Goal: Feedback & Contribution: Leave review/rating

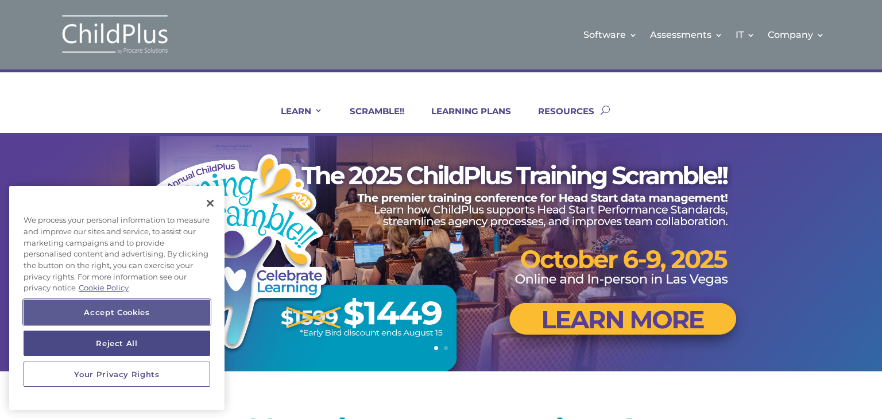
click at [163, 312] on button "Accept Cookies" at bounding box center [117, 312] width 187 height 25
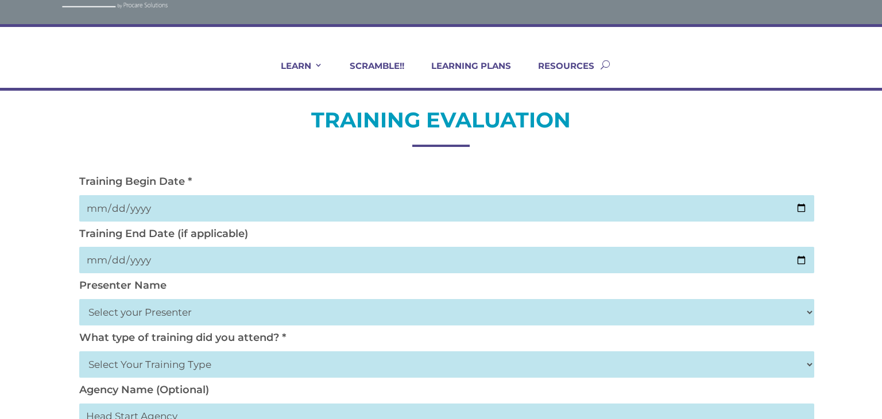
scroll to position [46, 0]
click at [146, 200] on input "date" at bounding box center [446, 208] width 735 height 26
click at [135, 207] on input "date" at bounding box center [446, 208] width 735 height 26
click at [133, 203] on input "date" at bounding box center [446, 208] width 735 height 26
click at [133, 206] on input "date" at bounding box center [446, 208] width 735 height 26
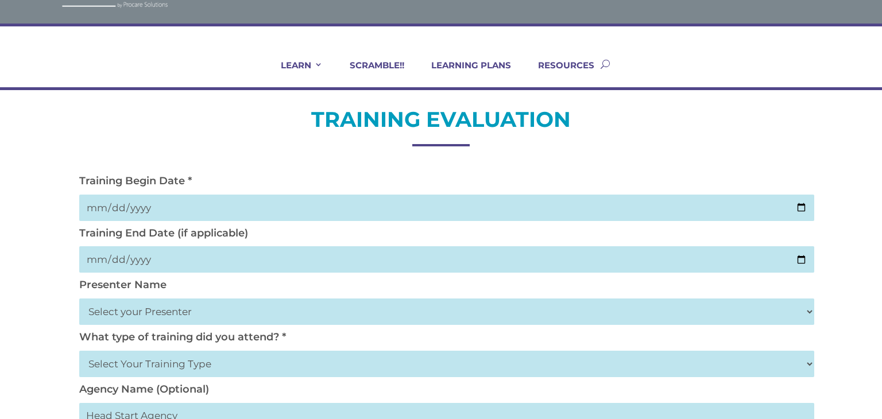
click at [133, 206] on input "date" at bounding box center [446, 208] width 735 height 26
click at [134, 205] on input "date" at bounding box center [446, 208] width 735 height 26
click at [130, 205] on input "date" at bounding box center [446, 208] width 735 height 26
drag, startPoint x: 130, startPoint y: 205, endPoint x: 129, endPoint y: 214, distance: 9.2
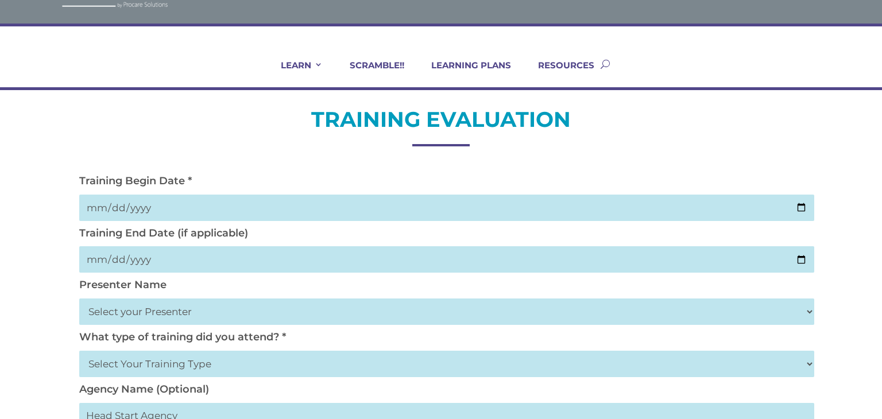
click at [129, 214] on input "date" at bounding box center [446, 208] width 735 height 26
click at [137, 198] on input "date" at bounding box center [446, 208] width 735 height 26
click at [146, 203] on input "date" at bounding box center [446, 208] width 735 height 26
click at [146, 209] on input "date" at bounding box center [446, 208] width 735 height 26
click at [145, 209] on input "date" at bounding box center [446, 208] width 735 height 26
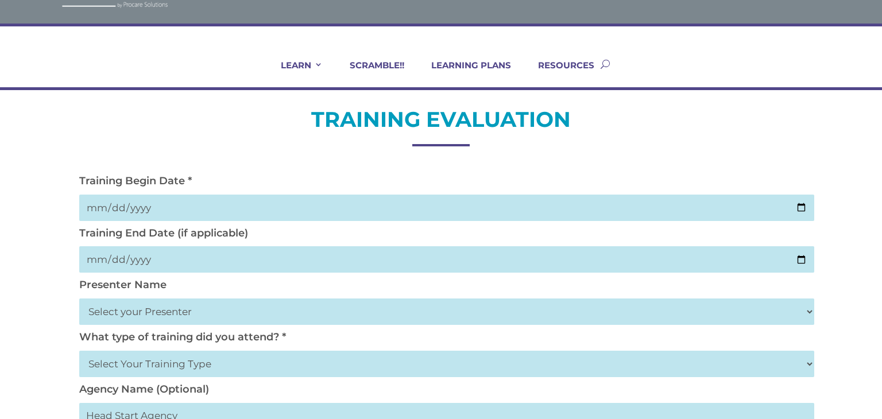
click at [137, 202] on input "date" at bounding box center [446, 208] width 735 height 26
click at [136, 203] on input "date" at bounding box center [446, 208] width 735 height 26
click at [135, 203] on input "date" at bounding box center [446, 208] width 735 height 26
click at [134, 203] on input "date" at bounding box center [446, 208] width 735 height 26
click at [136, 206] on input "date" at bounding box center [446, 208] width 735 height 26
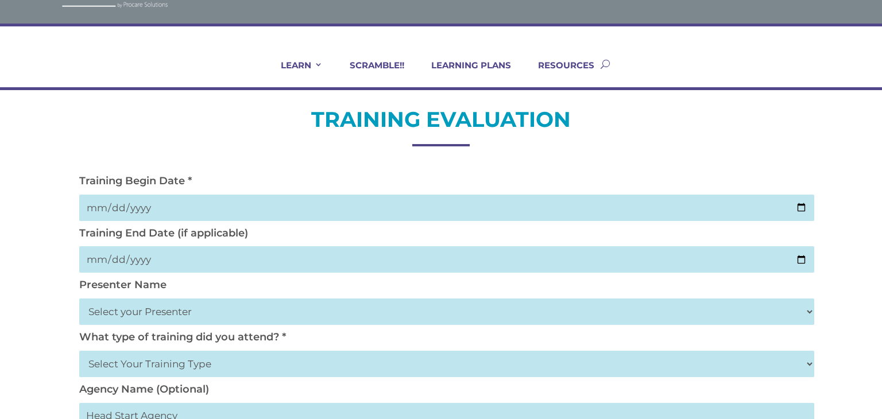
click at [137, 207] on input "date" at bounding box center [446, 208] width 735 height 26
click at [138, 208] on input "date" at bounding box center [446, 208] width 735 height 26
click at [140, 210] on input "date" at bounding box center [446, 208] width 735 height 26
drag, startPoint x: 138, startPoint y: 203, endPoint x: 796, endPoint y: 204, distance: 657.1
click at [796, 204] on input "date" at bounding box center [446, 208] width 735 height 26
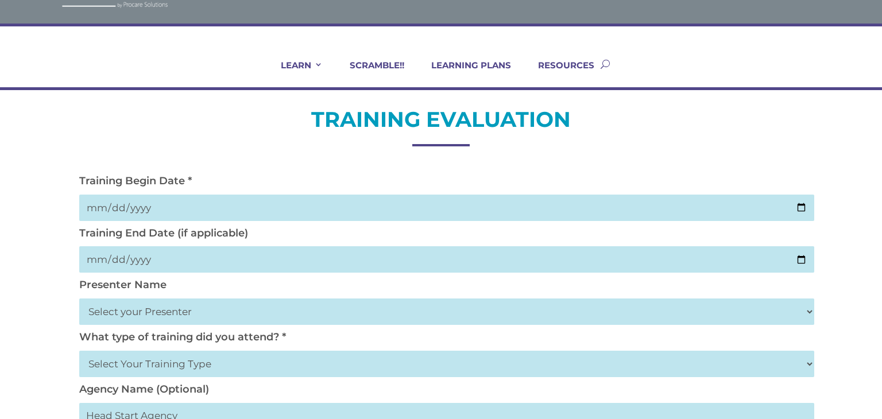
click at [796, 209] on input "date" at bounding box center [446, 208] width 735 height 26
type input "2025-09-03"
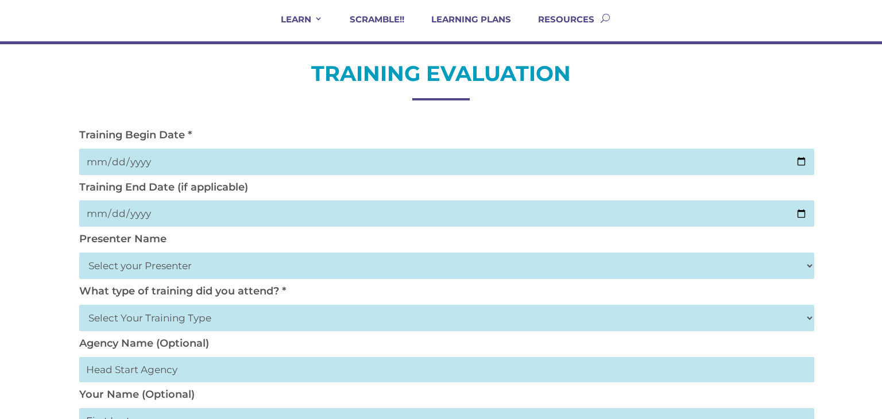
scroll to position [92, 0]
click at [159, 273] on select "Select your Presenter Aaron Dickerson Amy Corkery Cindy Coats Danielle Hensley …" at bounding box center [446, 266] width 735 height 26
select select "Nickerson, Trecia"
click at [79, 253] on select "Select your Presenter Aaron Dickerson Amy Corkery Cindy Coats Danielle Hensley …" at bounding box center [446, 266] width 735 height 26
click at [140, 318] on select "Select Your Training Type On-site (at your agency) Virtual Visit Live Group Web…" at bounding box center [446, 318] width 735 height 26
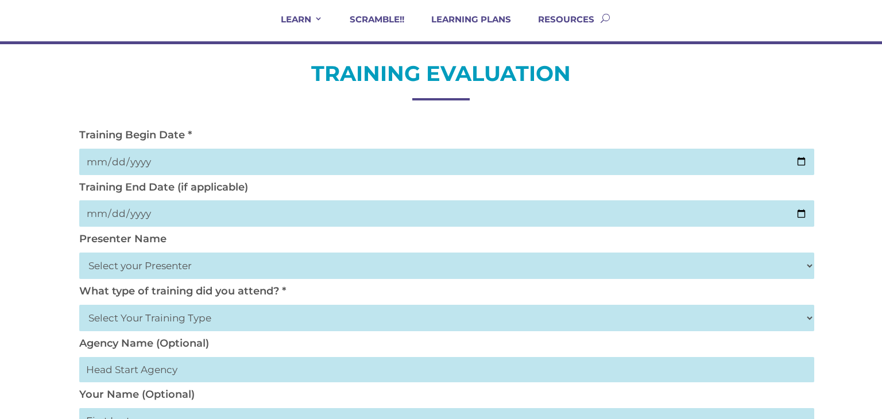
select select "On-site (at your agency)"
click at [79, 305] on select "Select Your Training Type On-site (at your agency) Virtual Visit Live Group Web…" at bounding box center [446, 318] width 735 height 26
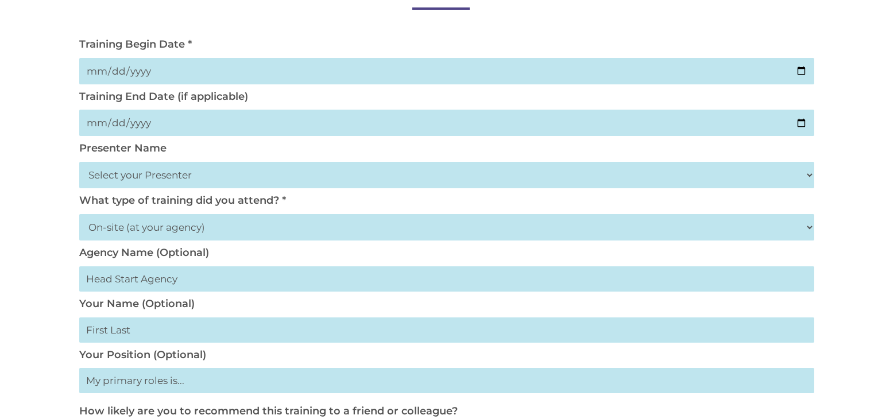
scroll to position [184, 0]
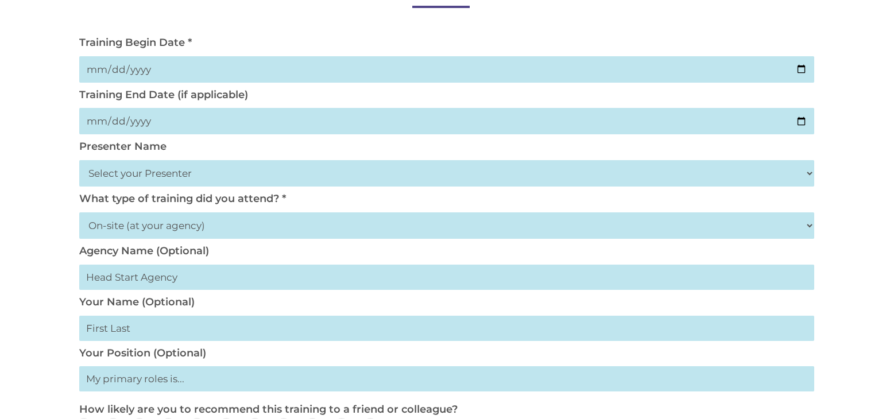
click at [153, 282] on input "text" at bounding box center [446, 277] width 735 height 25
type input "TOFMHS"
type input "Jeanette Jones"
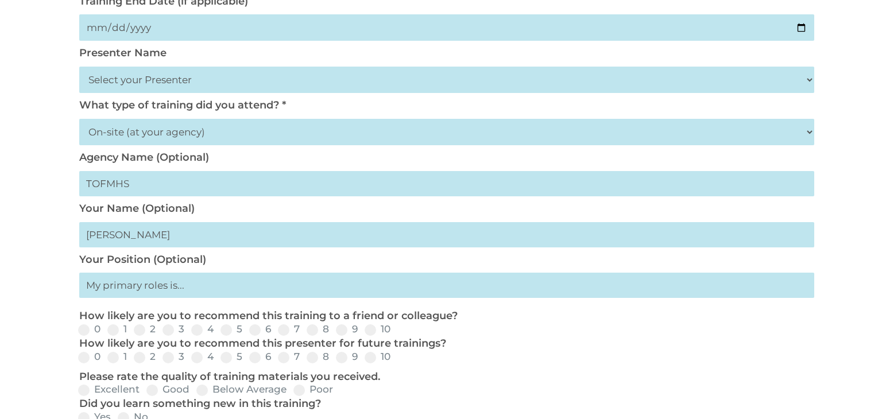
scroll to position [325, 0]
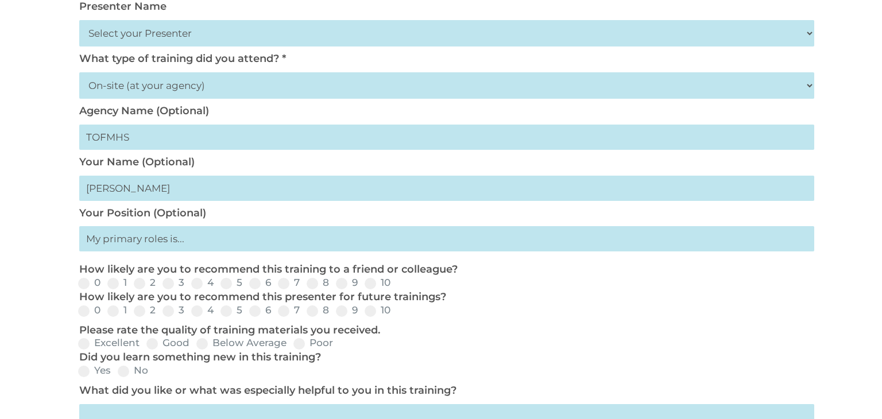
click at [173, 249] on input "text" at bounding box center [446, 238] width 735 height 25
click at [193, 247] on input "text" at bounding box center [446, 238] width 735 height 25
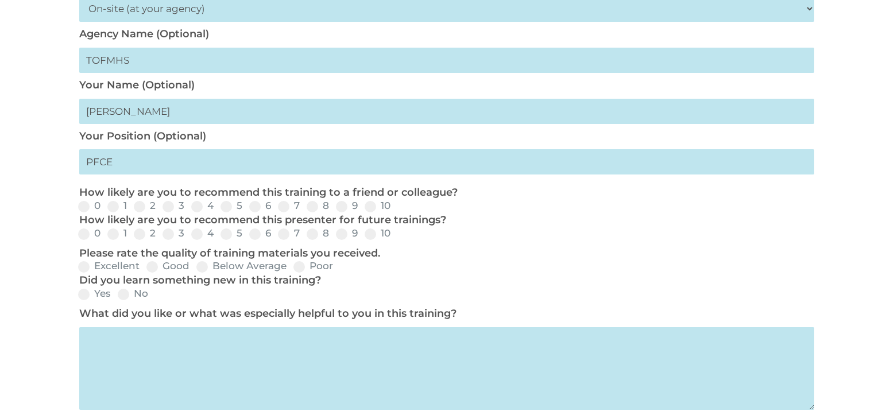
scroll to position [417, 0]
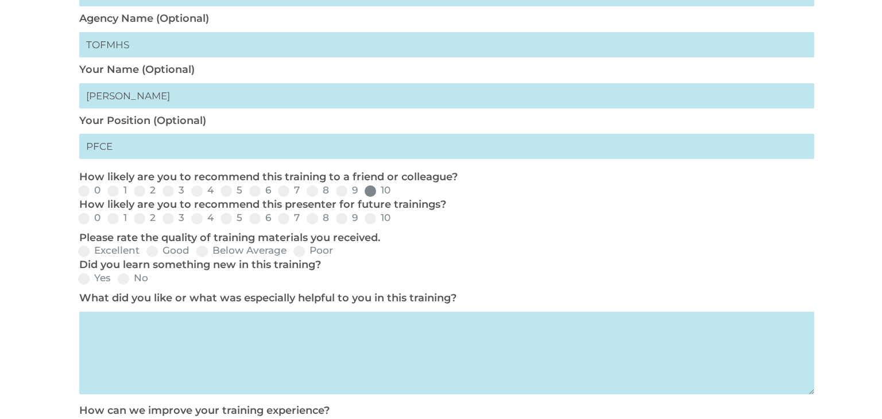
type input "PFCE"
click at [390, 195] on label "10" at bounding box center [378, 191] width 26 height 10
click at [396, 196] on input "10" at bounding box center [399, 194] width 7 height 7
radio input "true"
click at [386, 221] on label "10" at bounding box center [378, 218] width 26 height 10
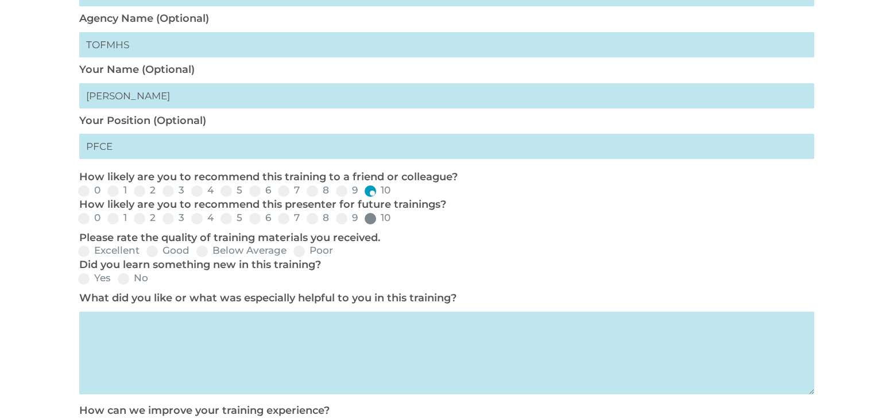
click at [396, 221] on input "10" at bounding box center [399, 222] width 7 height 7
radio input "true"
click at [92, 250] on label "Excellent" at bounding box center [108, 251] width 61 height 10
click at [145, 252] on input "Excellent" at bounding box center [148, 255] width 7 height 7
radio input "true"
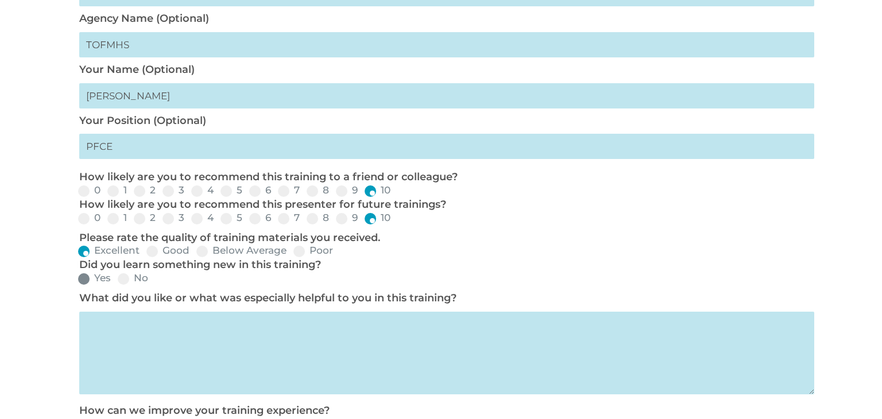
click at [94, 283] on label "Yes" at bounding box center [94, 278] width 33 height 10
click at [117, 283] on input "Yes" at bounding box center [120, 282] width 7 height 7
radio input "true"
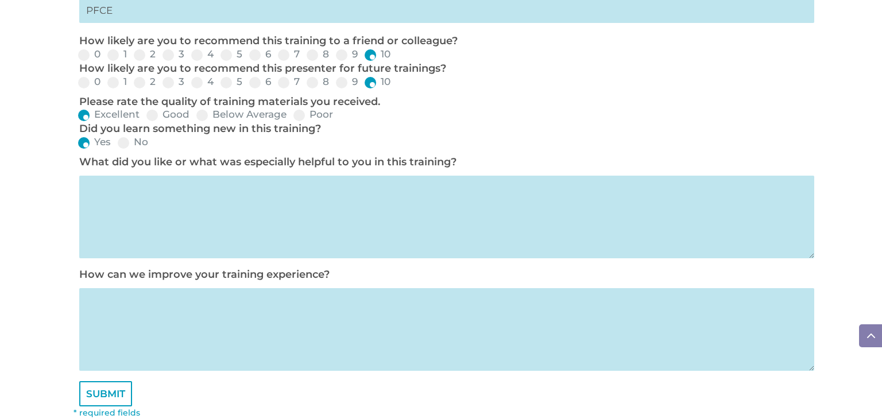
scroll to position [556, 0]
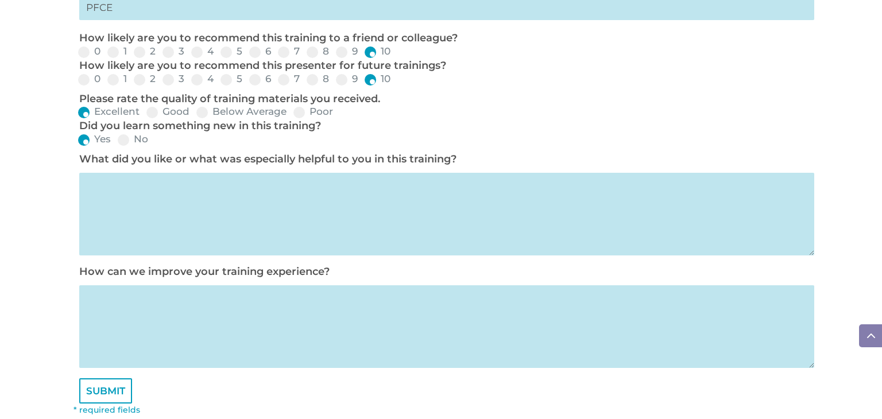
click at [155, 220] on textarea at bounding box center [446, 214] width 735 height 83
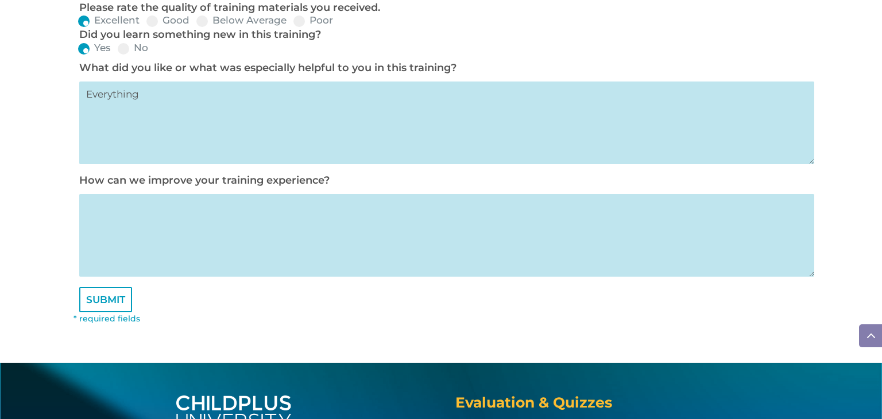
scroll to position [649, 0]
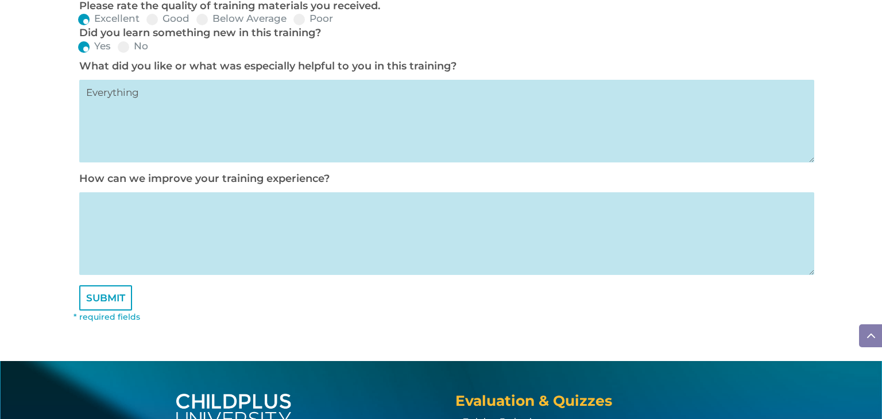
type textarea "Everything"
click at [117, 210] on textarea at bounding box center [446, 233] width 735 height 83
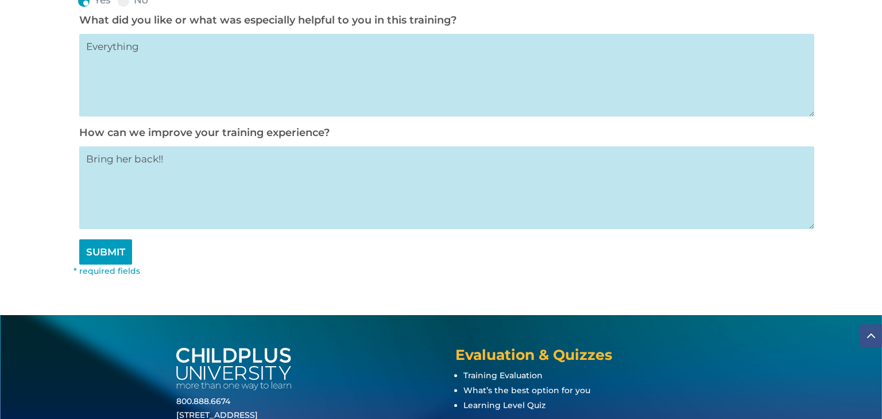
scroll to position [696, 0]
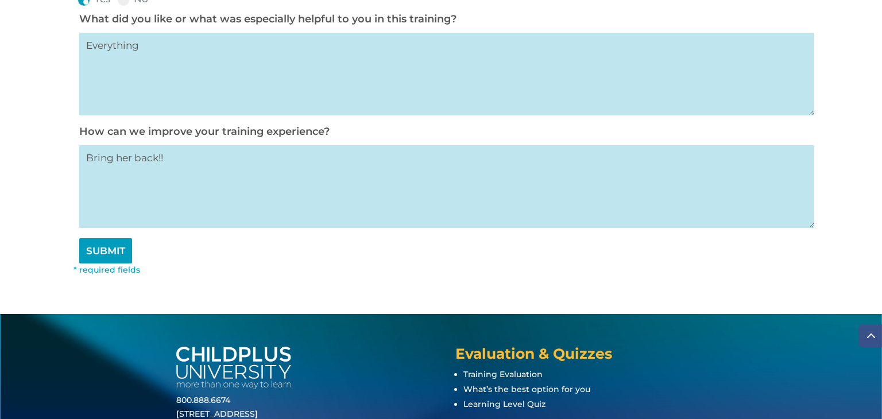
type textarea "Bring her back!!"
click at [86, 260] on input "SUBMIT" at bounding box center [105, 250] width 53 height 25
click at [87, 263] on input "SUBMIT" at bounding box center [105, 250] width 53 height 25
click at [92, 264] on input "SUBMIT" at bounding box center [105, 250] width 53 height 25
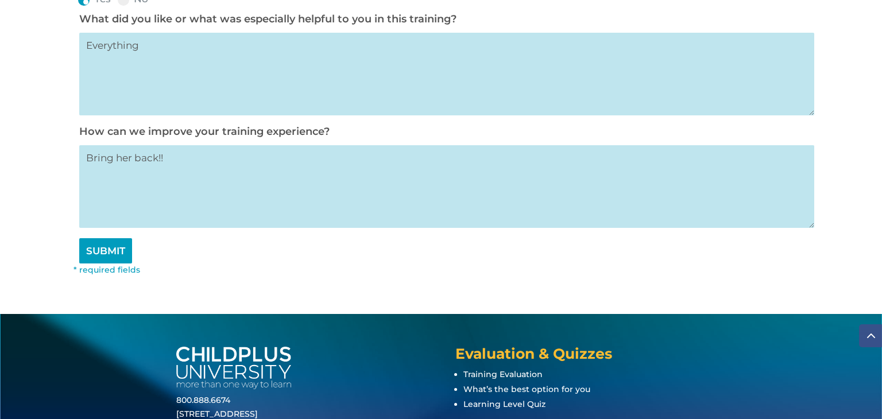
click at [92, 264] on input "SUBMIT" at bounding box center [105, 250] width 53 height 25
click at [91, 264] on input "SUBMIT" at bounding box center [105, 250] width 53 height 25
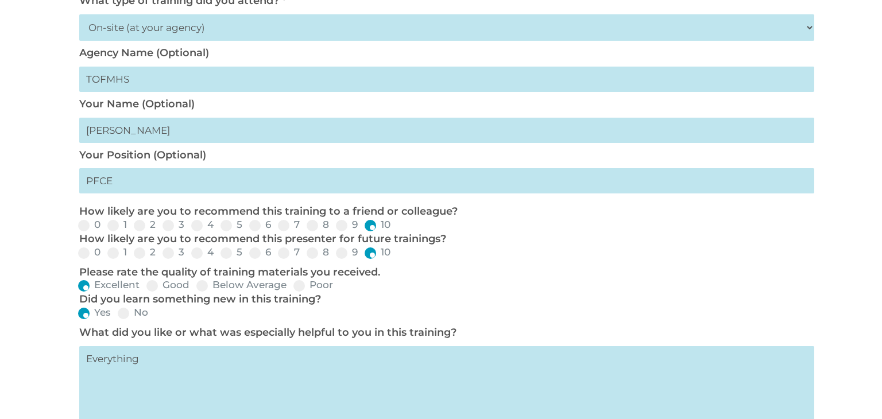
scroll to position [376, 0]
